Goal: Task Accomplishment & Management: Manage account settings

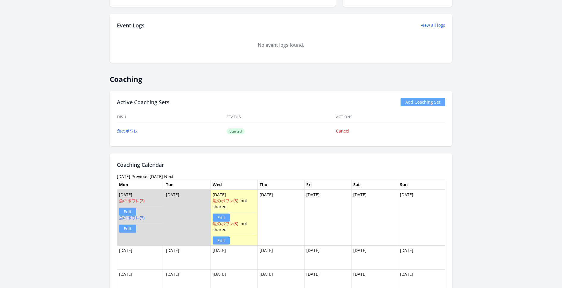
scroll to position [294, 0]
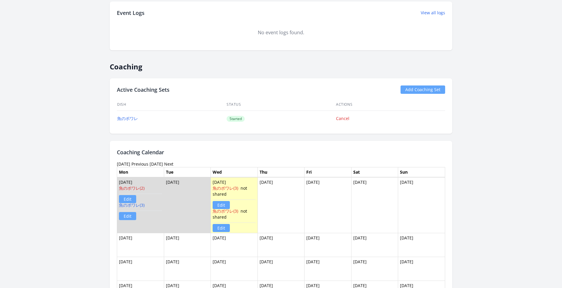
click at [225, 204] on link "Edit" at bounding box center [221, 205] width 17 height 8
click at [228, 187] on link "魚のポワレ(3)" at bounding box center [226, 188] width 26 height 6
click at [225, 211] on link "魚のポワレ(3)" at bounding box center [226, 211] width 26 height 6
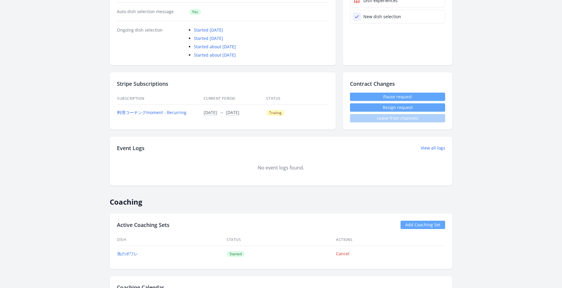
scroll to position [178, 0]
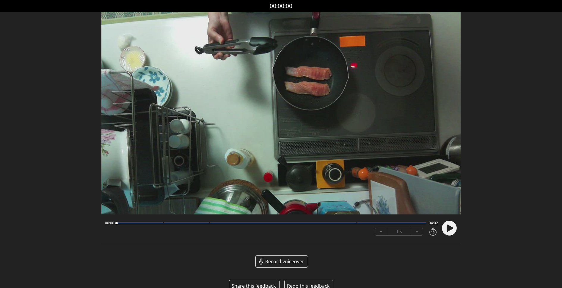
click at [202, 221] on div at bounding box center [272, 222] width 310 height 3
click at [207, 222] on div at bounding box center [187, 222] width 46 height 1
click at [403, 222] on div at bounding box center [391, 222] width 69 height 1
click at [445, 228] on circle at bounding box center [449, 227] width 15 height 15
click at [446, 225] on circle at bounding box center [449, 227] width 15 height 15
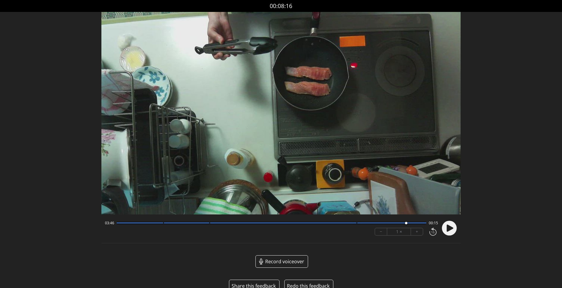
drag, startPoint x: 126, startPoint y: 223, endPoint x: 118, endPoint y: 224, distance: 7.8
click at [117, 224] on div at bounding box center [272, 222] width 310 height 3
drag, startPoint x: 122, startPoint y: 224, endPoint x: 131, endPoint y: 221, distance: 9.8
click at [122, 224] on div at bounding box center [272, 222] width 310 height 3
drag, startPoint x: 122, startPoint y: 223, endPoint x: 111, endPoint y: 223, distance: 11.6
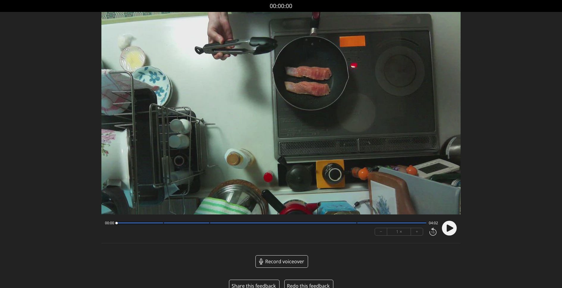
click at [109, 223] on div "00:00 04:02" at bounding box center [271, 222] width 333 height 5
click at [452, 228] on icon at bounding box center [449, 227] width 15 height 15
click at [454, 231] on circle at bounding box center [449, 227] width 15 height 15
click at [450, 226] on icon at bounding box center [450, 227] width 7 height 7
click at [454, 227] on circle at bounding box center [449, 227] width 15 height 15
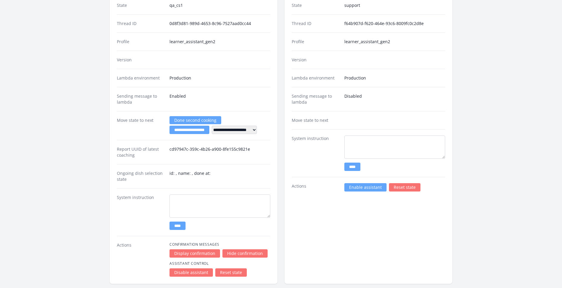
scroll to position [920, 0]
click at [244, 129] on select "**********" at bounding box center [234, 130] width 45 height 8
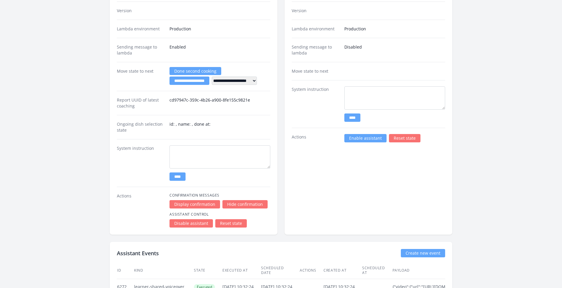
scroll to position [977, 0]
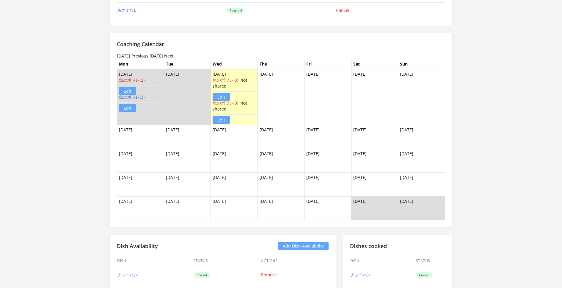
scroll to position [422, 0]
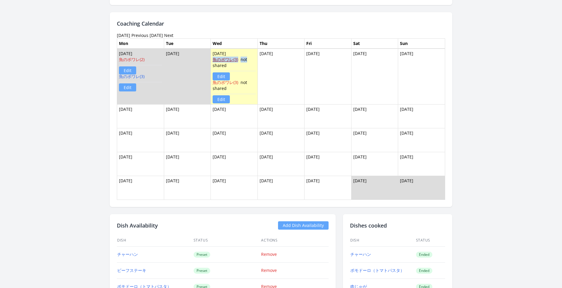
drag, startPoint x: 245, startPoint y: 59, endPoint x: 212, endPoint y: 56, distance: 33.2
click at [213, 57] on div "魚のポワレ(3) not shared Edit" at bounding box center [234, 68] width 43 height 23
copy div "魚のポワレ(3) not"
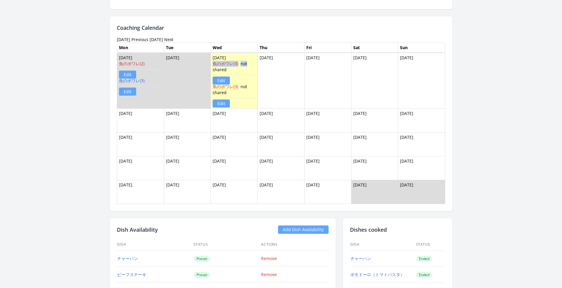
scroll to position [409, 0]
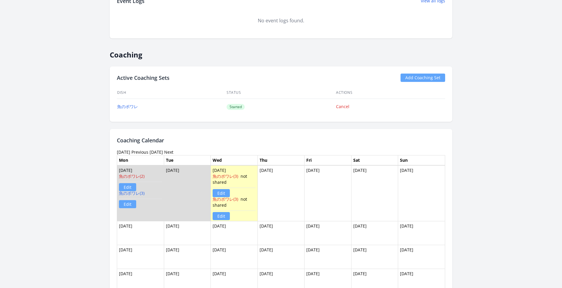
scroll to position [307, 0]
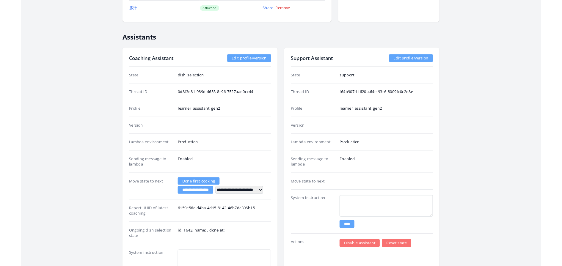
scroll to position [956, 0]
